Goal: Task Accomplishment & Management: Manage account settings

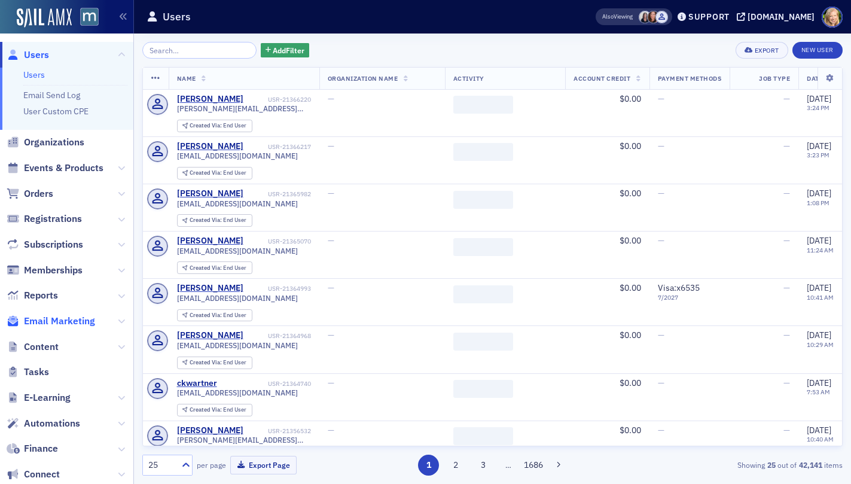
click at [42, 320] on span "Email Marketing" at bounding box center [59, 320] width 71 height 13
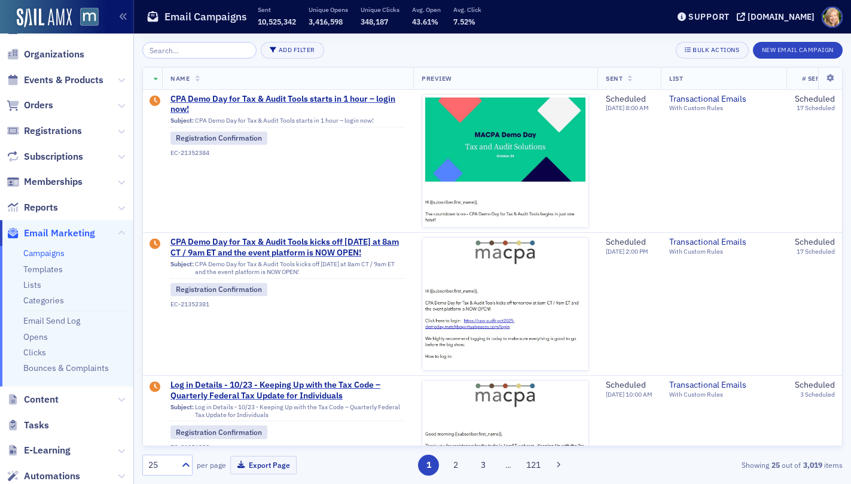
scroll to position [36, 0]
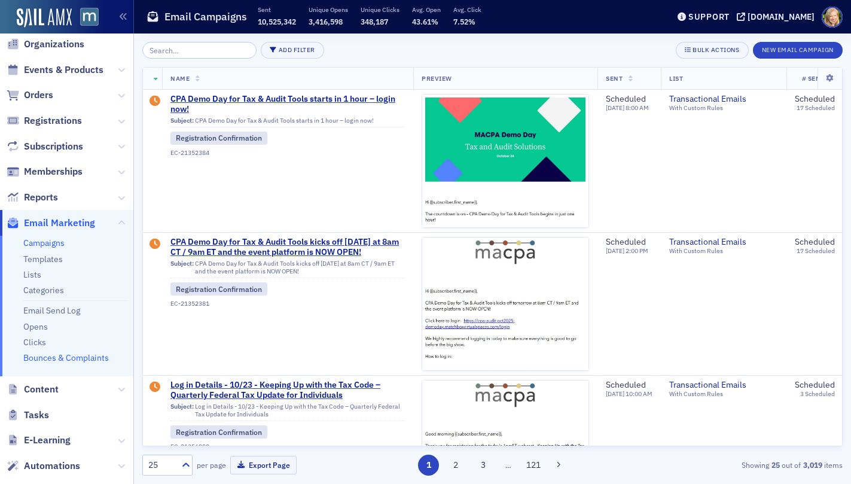
click at [70, 356] on link "Bounces & Complaints" at bounding box center [65, 357] width 85 height 11
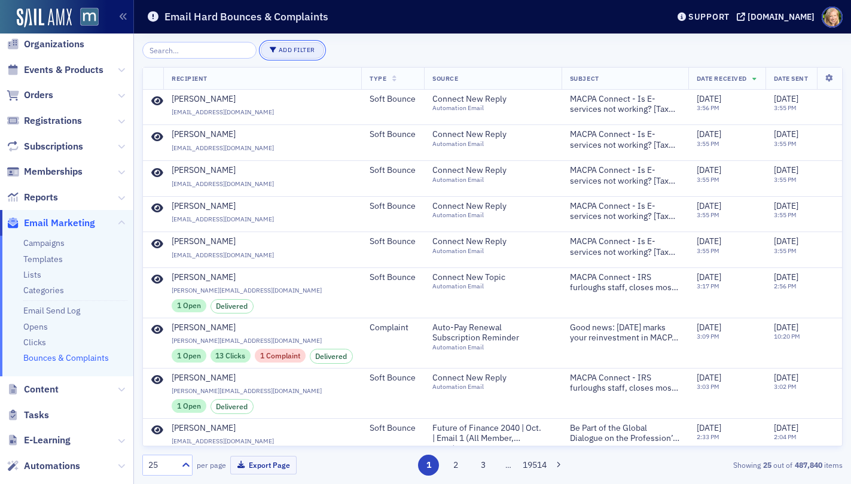
click at [302, 52] on button "Add Filter" at bounding box center [292, 50] width 63 height 17
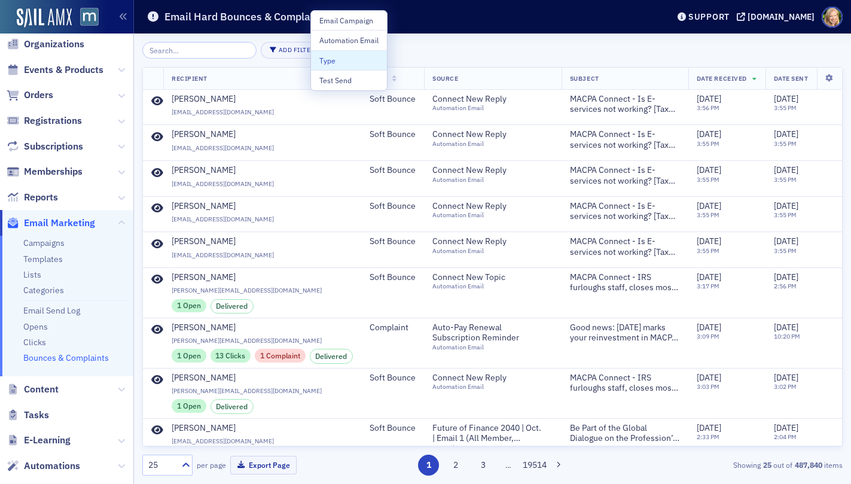
click at [421, 48] on div "Add Filter" at bounding box center [492, 50] width 700 height 17
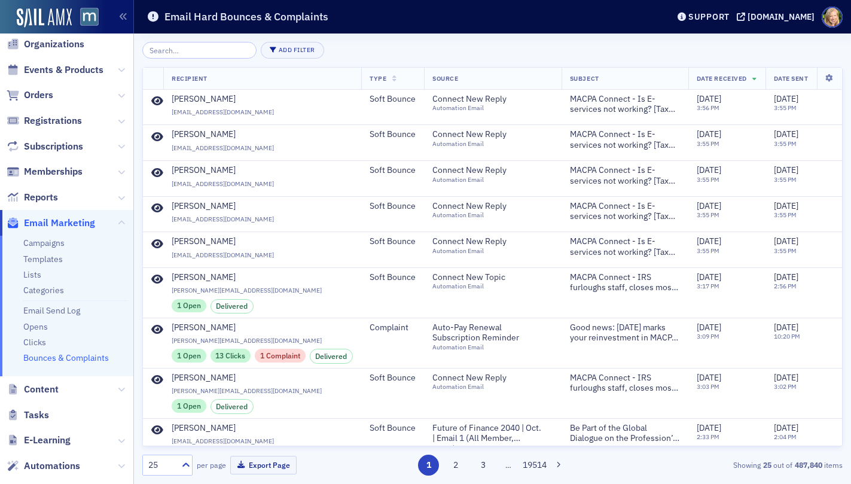
click at [395, 73] on th "Type" at bounding box center [392, 79] width 63 height 22
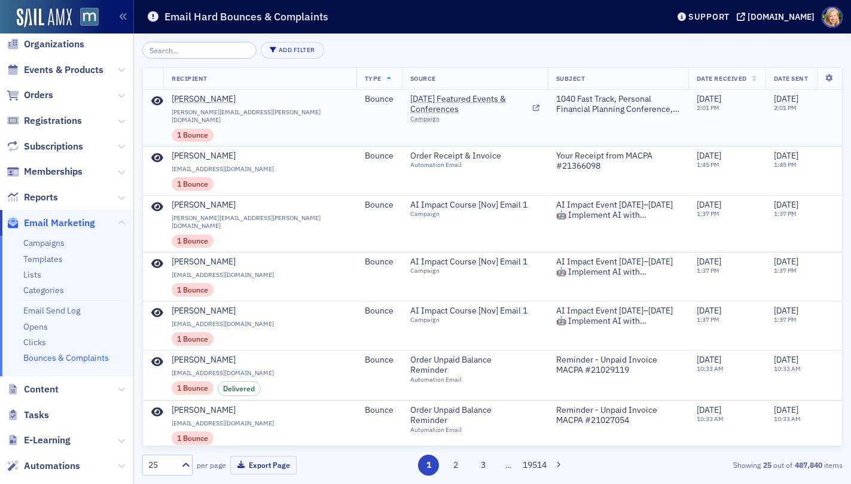
click at [363, 125] on td "Bounce" at bounding box center [378, 118] width 45 height 57
click at [536, 109] on td "[DATE] Featured Events & Conferences Campaign" at bounding box center [475, 118] width 146 height 57
click at [533, 109] on icon at bounding box center [536, 108] width 7 height 7
click at [646, 42] on div "Add Filter" at bounding box center [492, 50] width 700 height 17
click at [314, 108] on div "[PERSON_NAME] [PERSON_NAME][EMAIL_ADDRESS][PERSON_NAME][DOMAIN_NAME] 1 Bounce" at bounding box center [260, 118] width 176 height 48
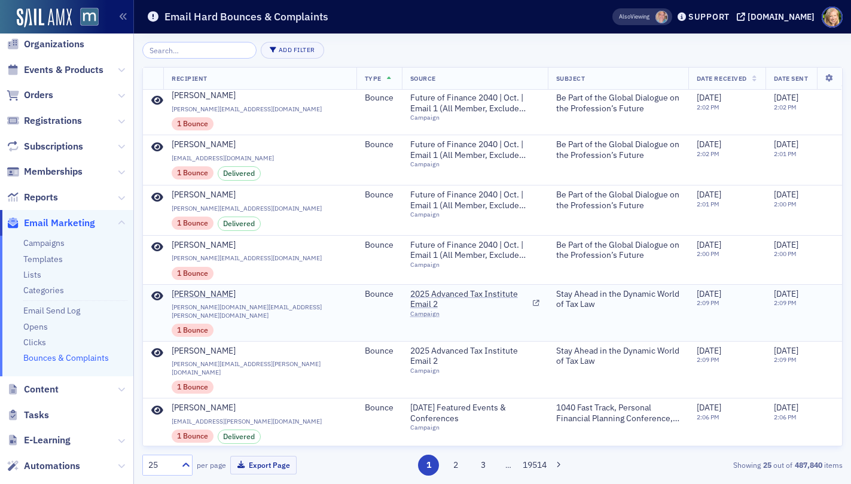
scroll to position [799, 0]
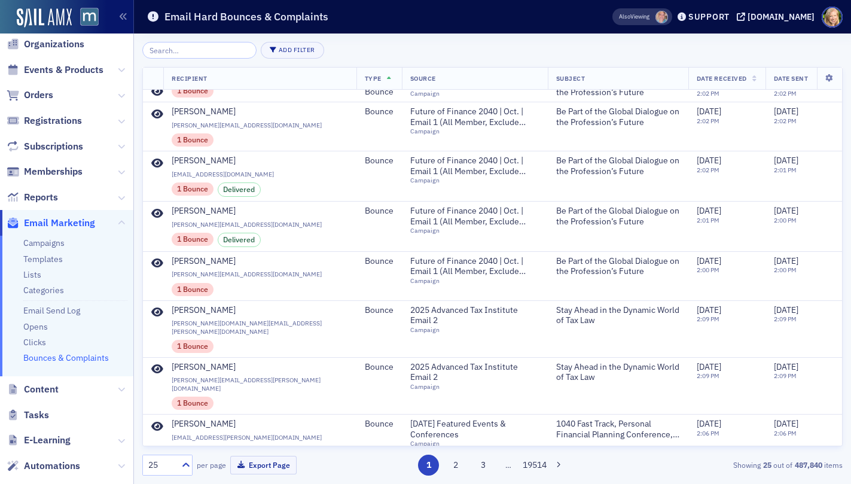
click at [474, 457] on div "1 2 3 … 19514" at bounding box center [492, 464] width 225 height 21
click at [479, 464] on button "3" at bounding box center [482, 464] width 21 height 21
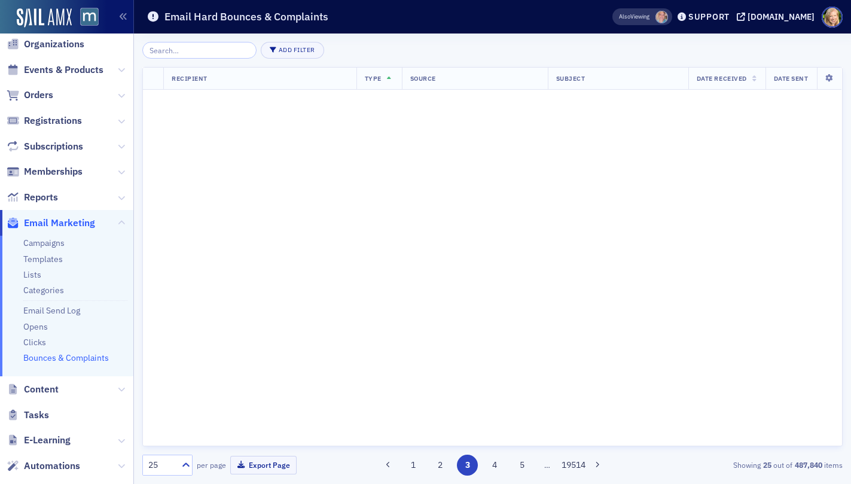
scroll to position [0, 0]
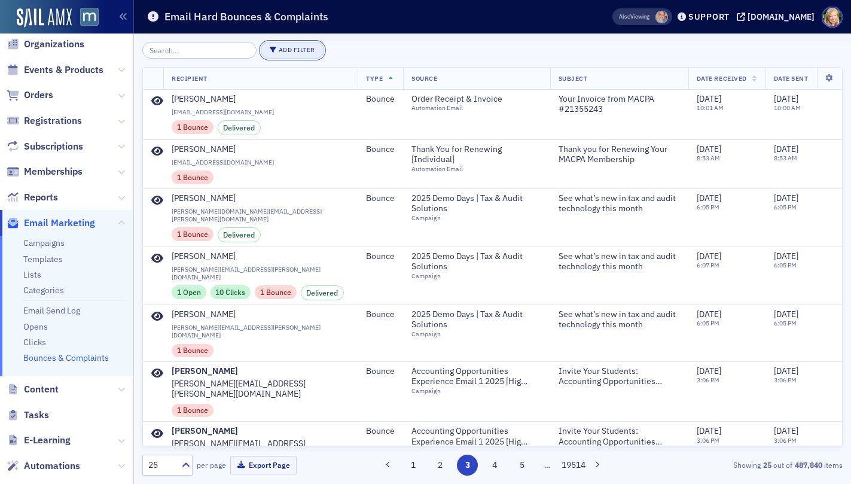
click at [289, 52] on button "Add Filter" at bounding box center [292, 50] width 63 height 17
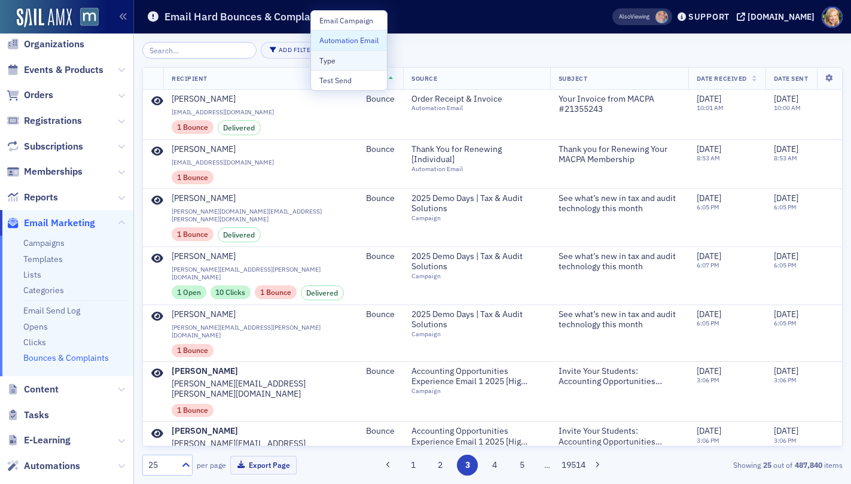
click at [352, 55] on div "Type" at bounding box center [348, 60] width 59 height 11
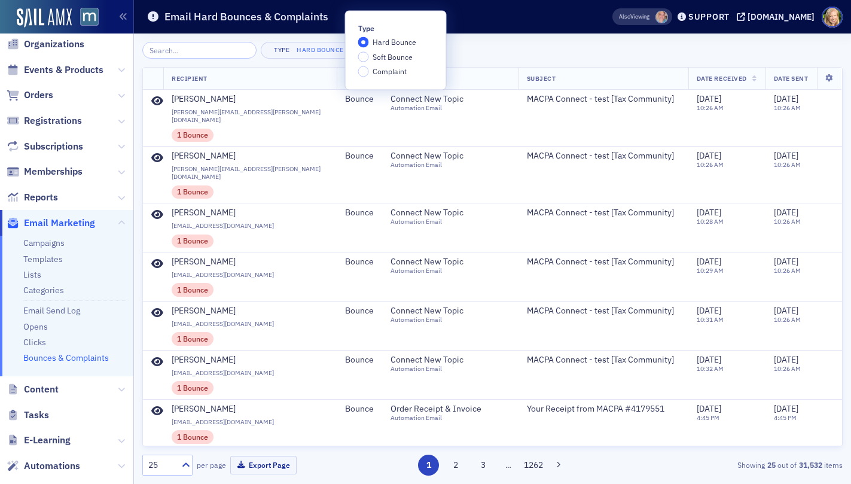
click at [472, 48] on div "Type Hard Bounce ×" at bounding box center [492, 50] width 700 height 17
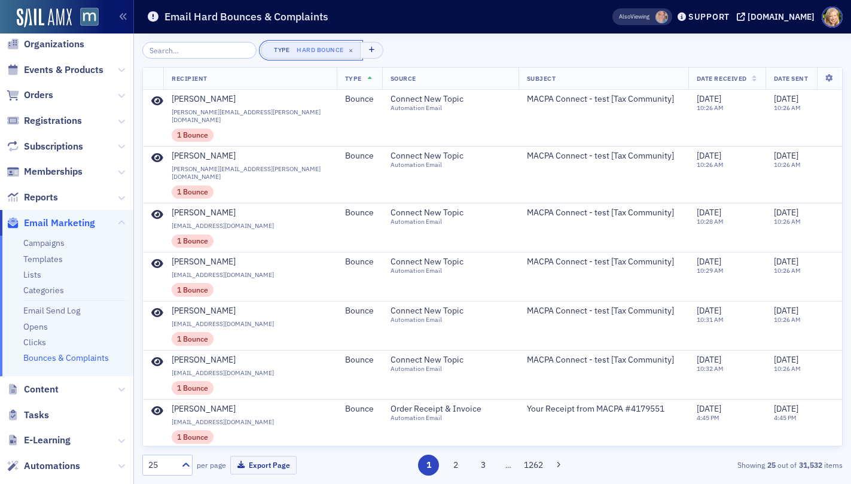
click at [313, 50] on div "Hard Bounce" at bounding box center [320, 50] width 47 height 8
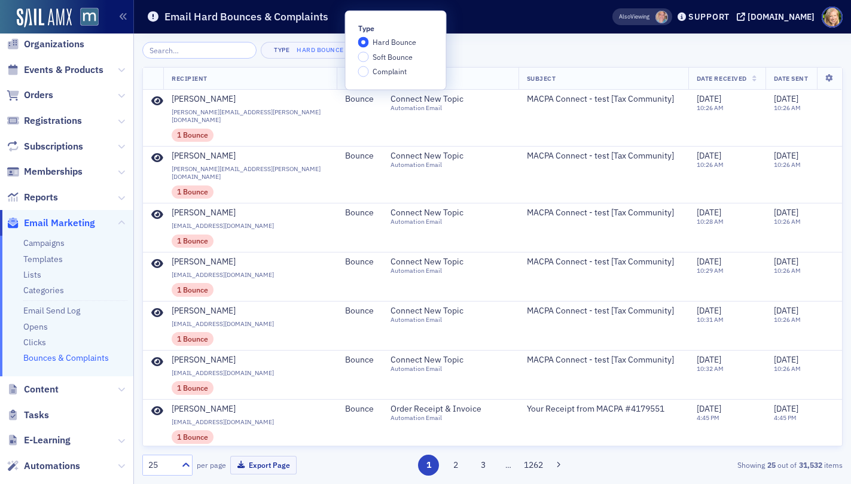
click at [368, 62] on div "Hard Bounce Soft Bounce Complaint" at bounding box center [395, 57] width 75 height 40
click at [365, 68] on input "Complaint" at bounding box center [363, 71] width 11 height 11
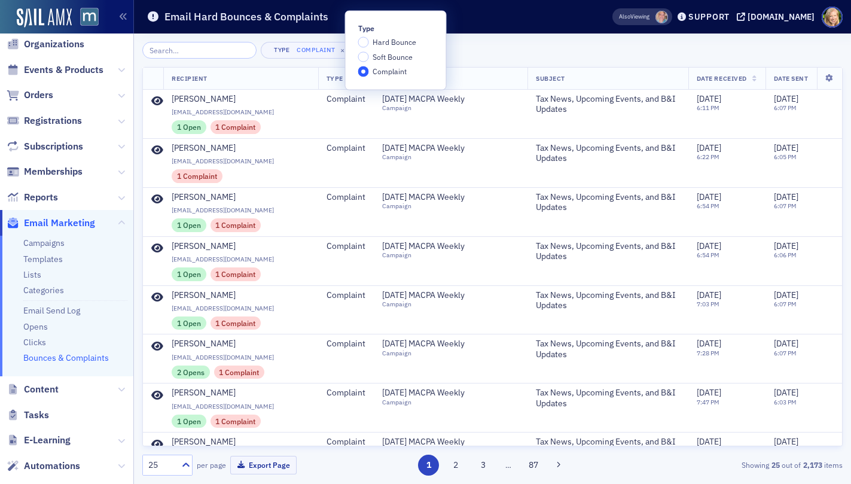
click at [475, 55] on div "Type Complaint ×" at bounding box center [492, 50] width 700 height 17
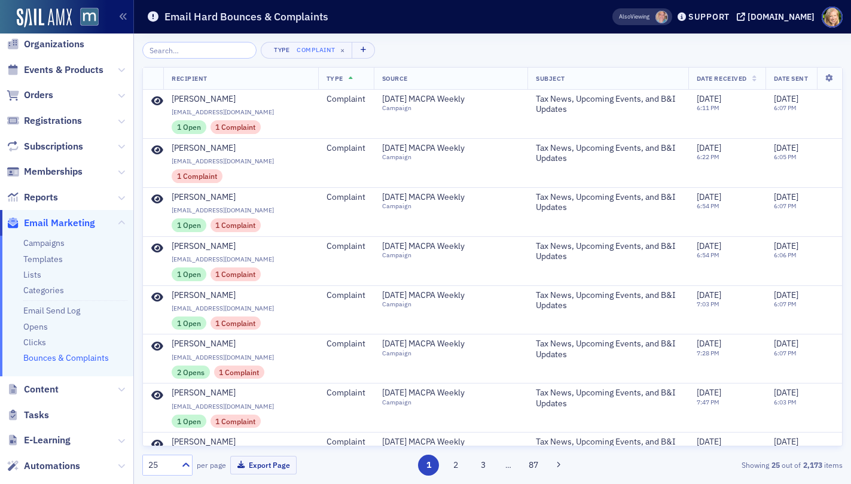
click at [750, 80] on th "Date Received" at bounding box center [726, 79] width 77 height 22
click at [745, 78] on th "Date Received" at bounding box center [726, 79] width 77 height 22
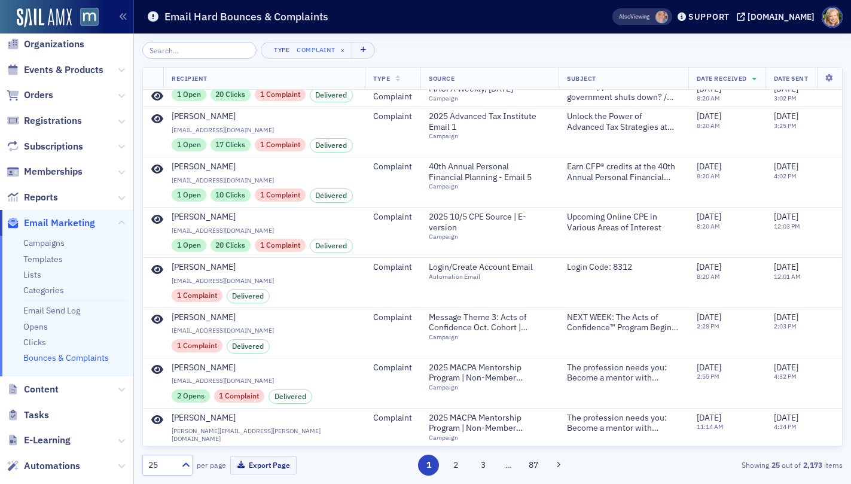
scroll to position [485, 0]
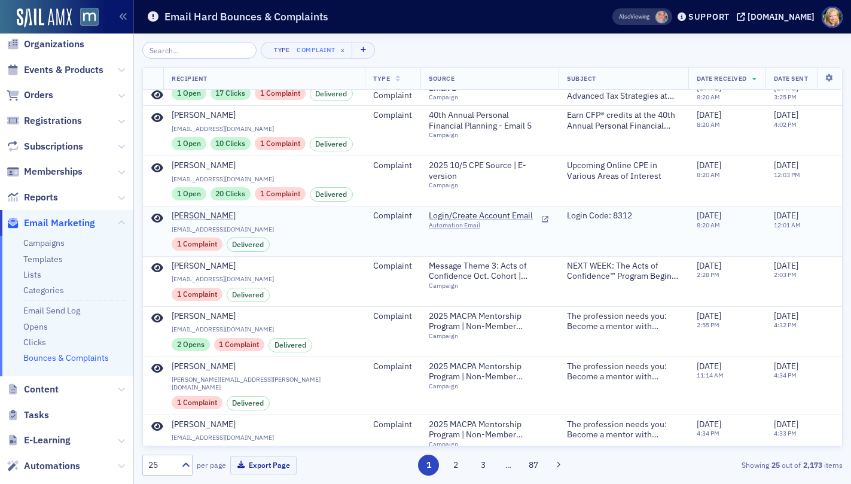
click at [197, 246] on div "1 Complaint" at bounding box center [197, 243] width 51 height 13
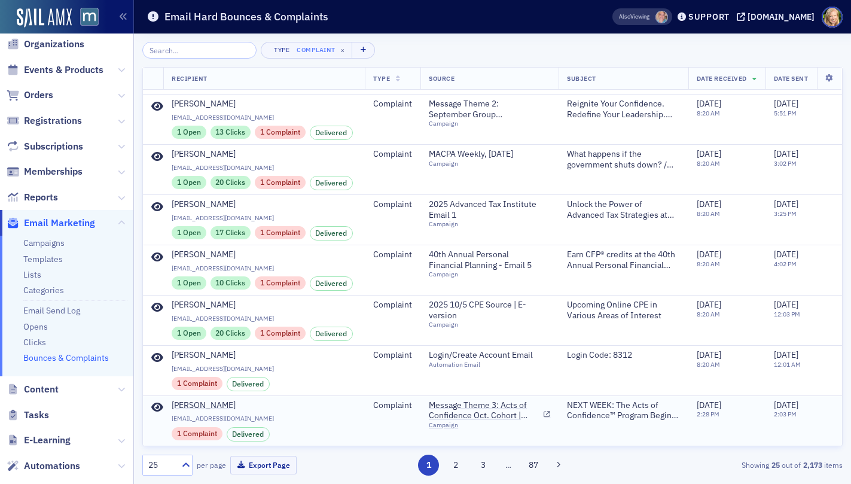
scroll to position [360, 0]
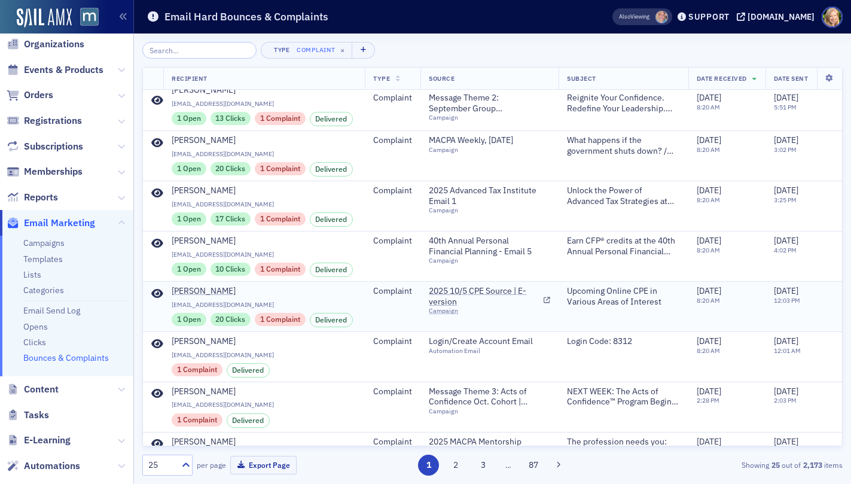
click at [294, 320] on div "1 Complaint" at bounding box center [280, 319] width 51 height 13
click at [297, 351] on span "[EMAIL_ADDRESS][DOMAIN_NAME]" at bounding box center [264, 355] width 185 height 8
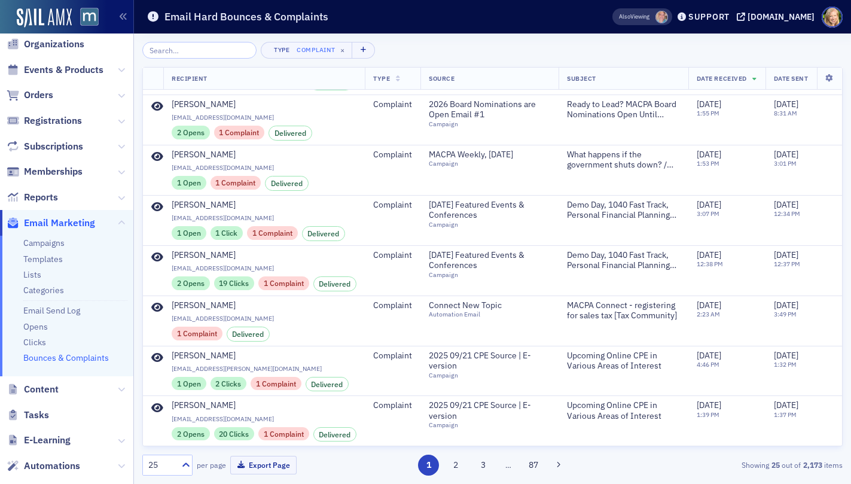
scroll to position [898, 0]
